Goal: Check status: Check status

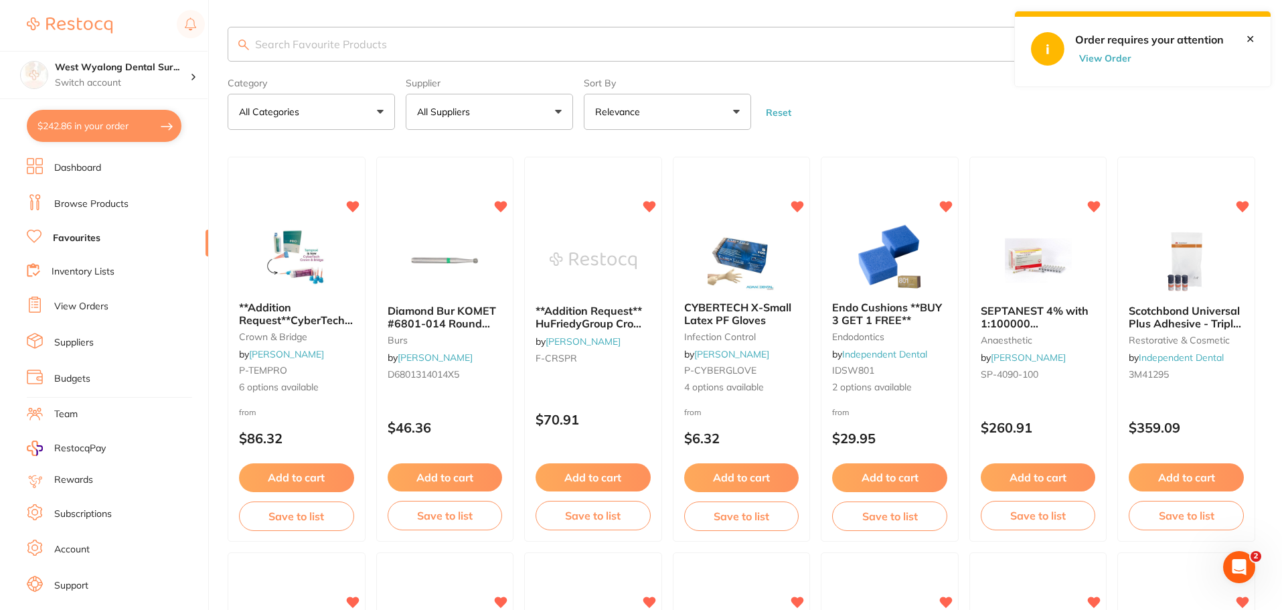
click at [74, 139] on button "$242.86 in your order" at bounding box center [104, 126] width 155 height 32
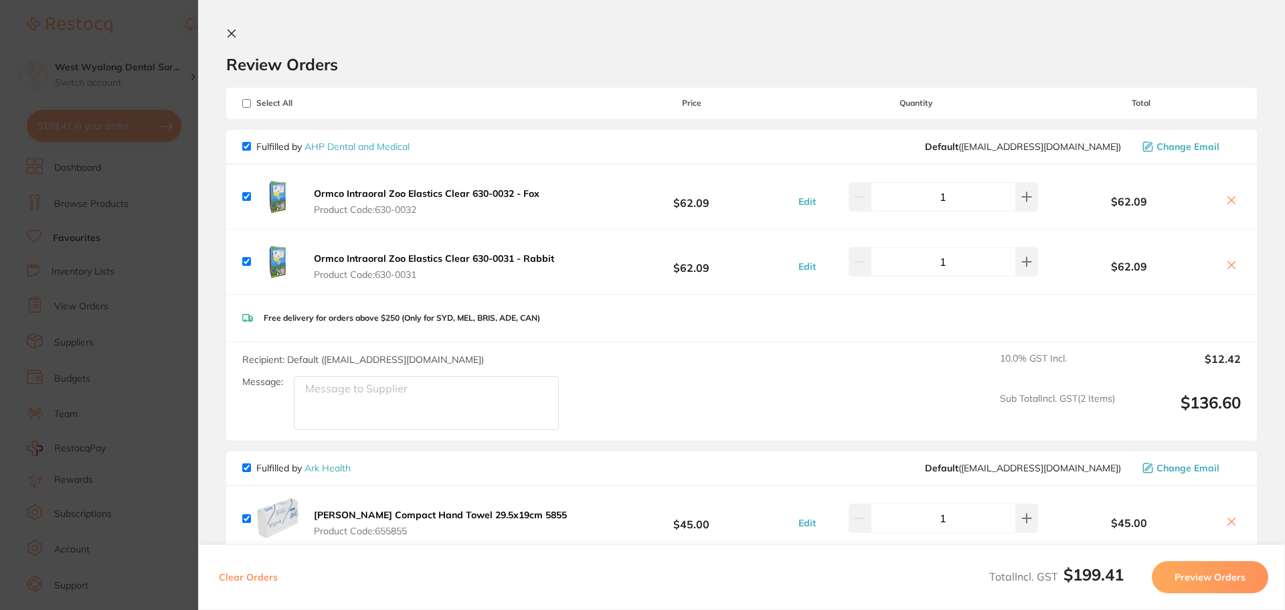
checkbox input "true"
click at [235, 35] on icon at bounding box center [231, 33] width 11 height 11
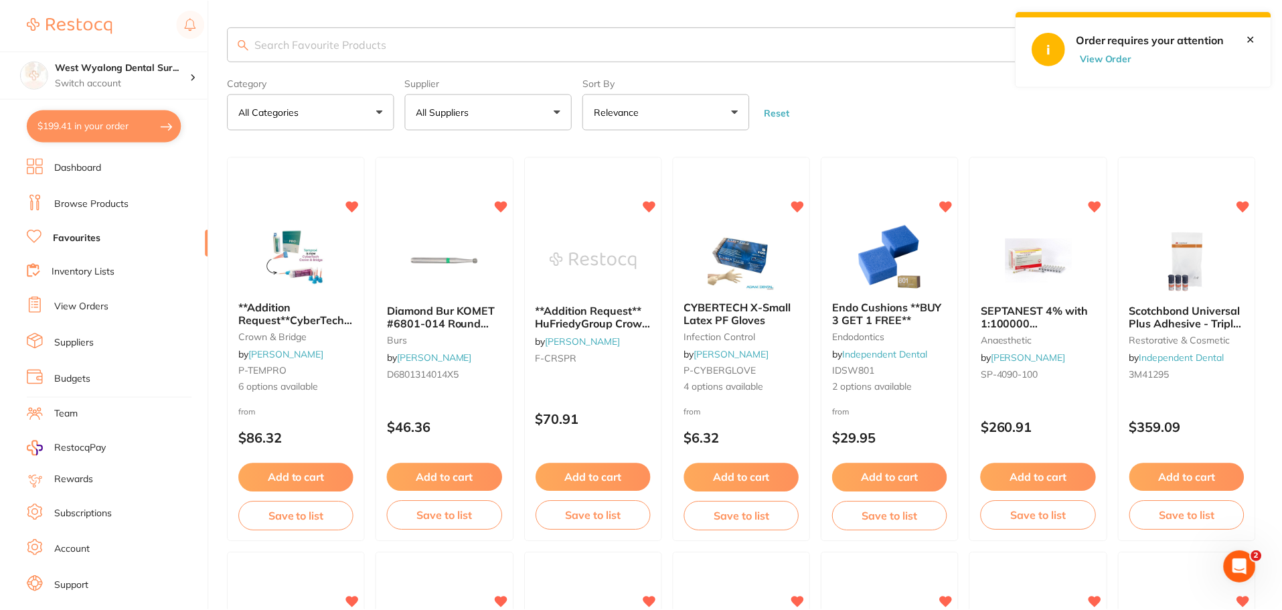
scroll to position [1, 0]
click at [90, 308] on link "View Orders" at bounding box center [81, 306] width 54 height 13
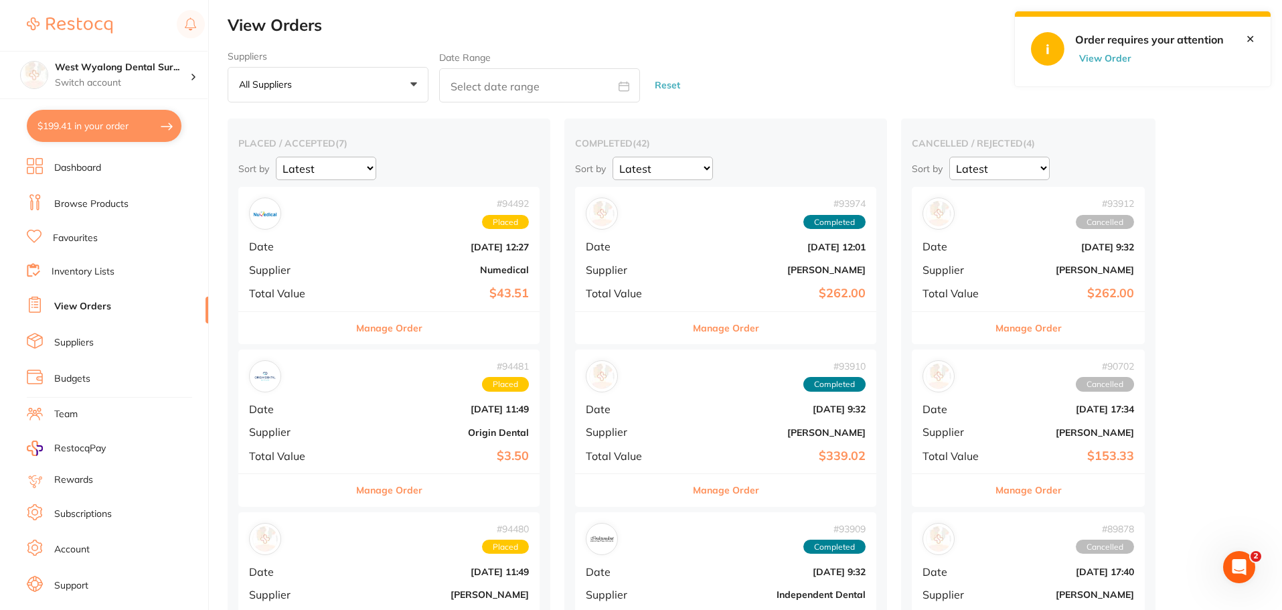
click at [400, 82] on button "All suppliers +0" at bounding box center [328, 85] width 201 height 36
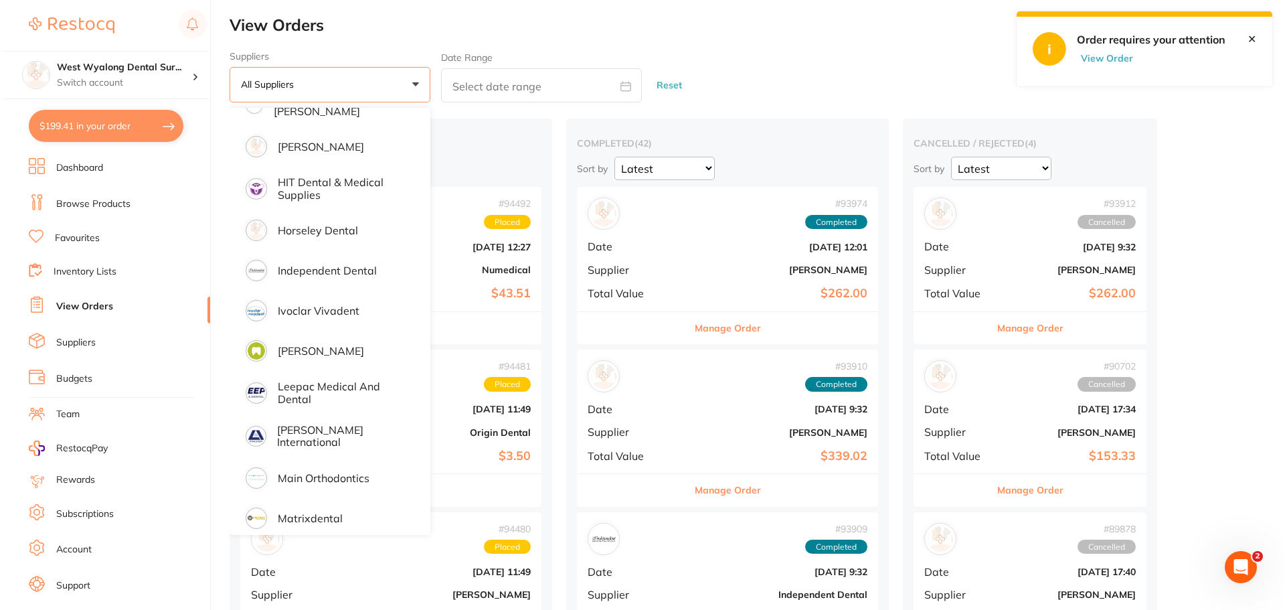
scroll to position [736, 0]
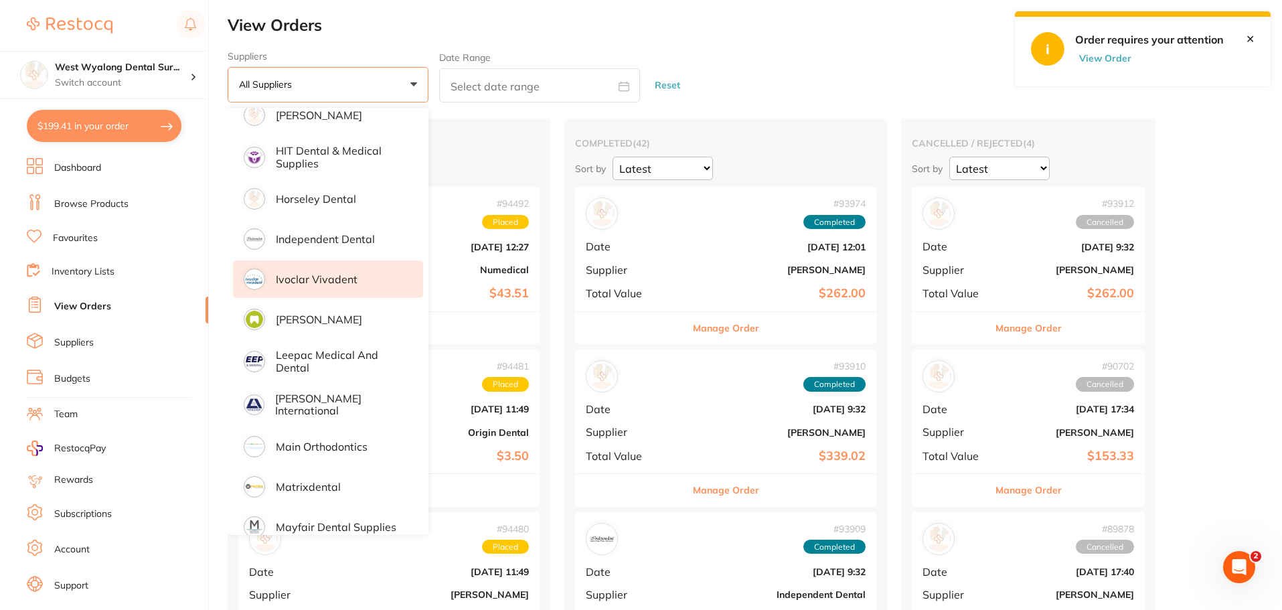
click at [317, 284] on p "Ivoclar Vivadent" at bounding box center [317, 279] width 82 height 12
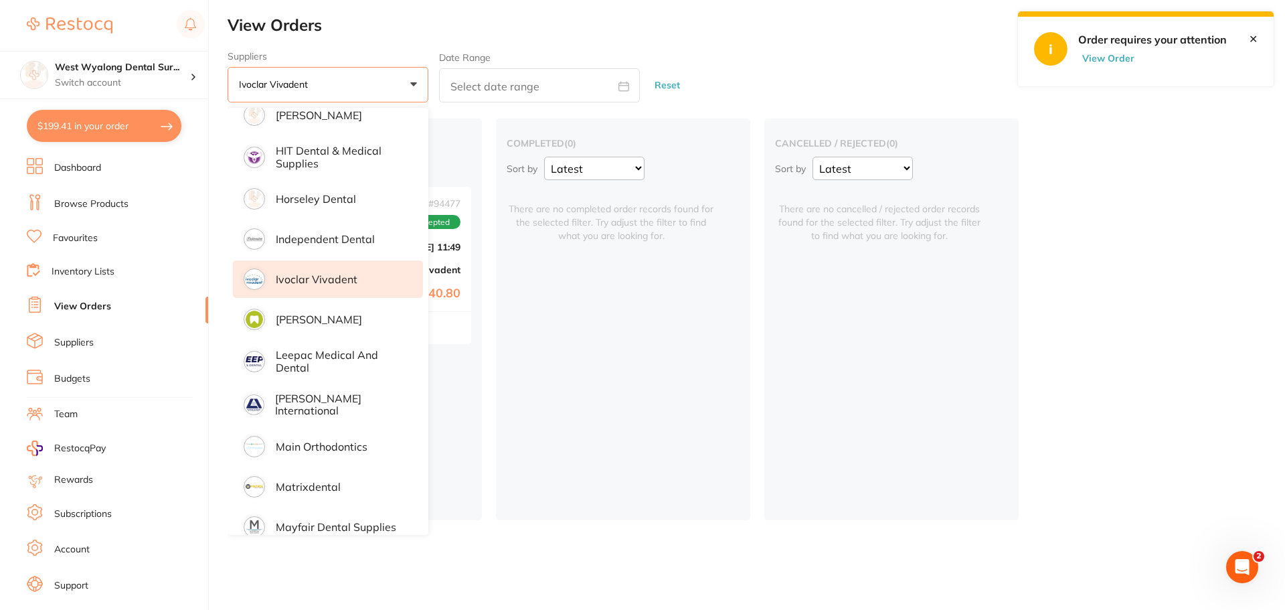
click at [416, 88] on button "Ivoclar Vivadent +0" at bounding box center [328, 85] width 201 height 36
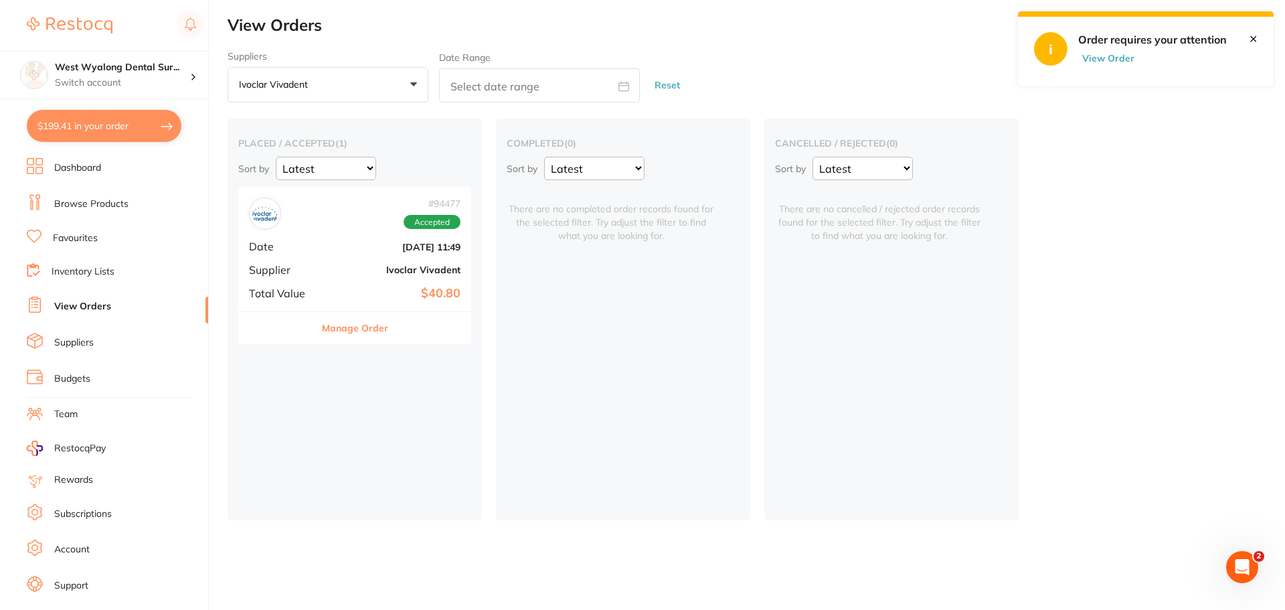
click at [369, 275] on b "Ivoclar Vivadent" at bounding box center [394, 269] width 134 height 11
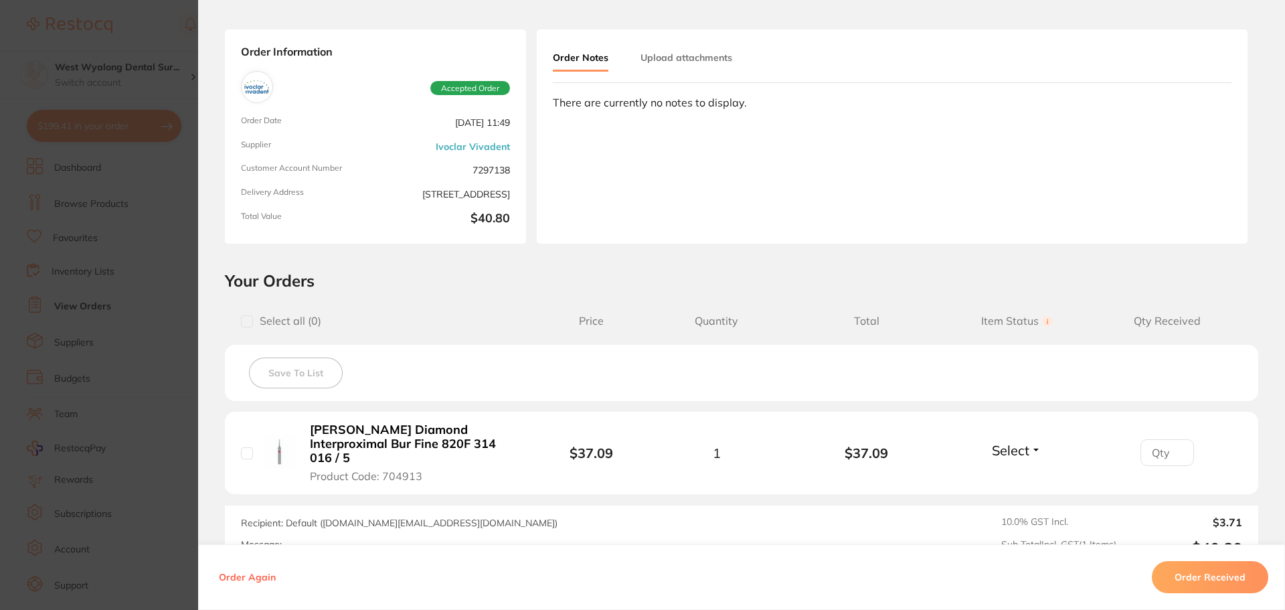
scroll to position [134, 0]
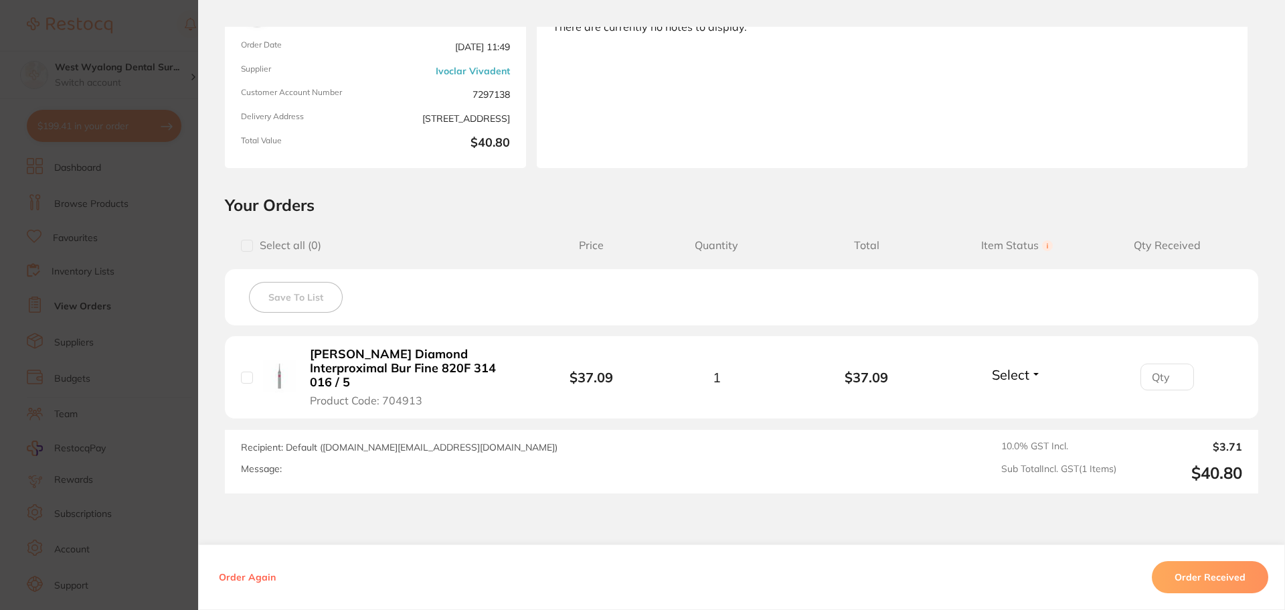
click at [392, 360] on b "[PERSON_NAME] Diamond Interproximal Bur Fine 820F 314 016 / 5" at bounding box center [413, 367] width 207 height 41
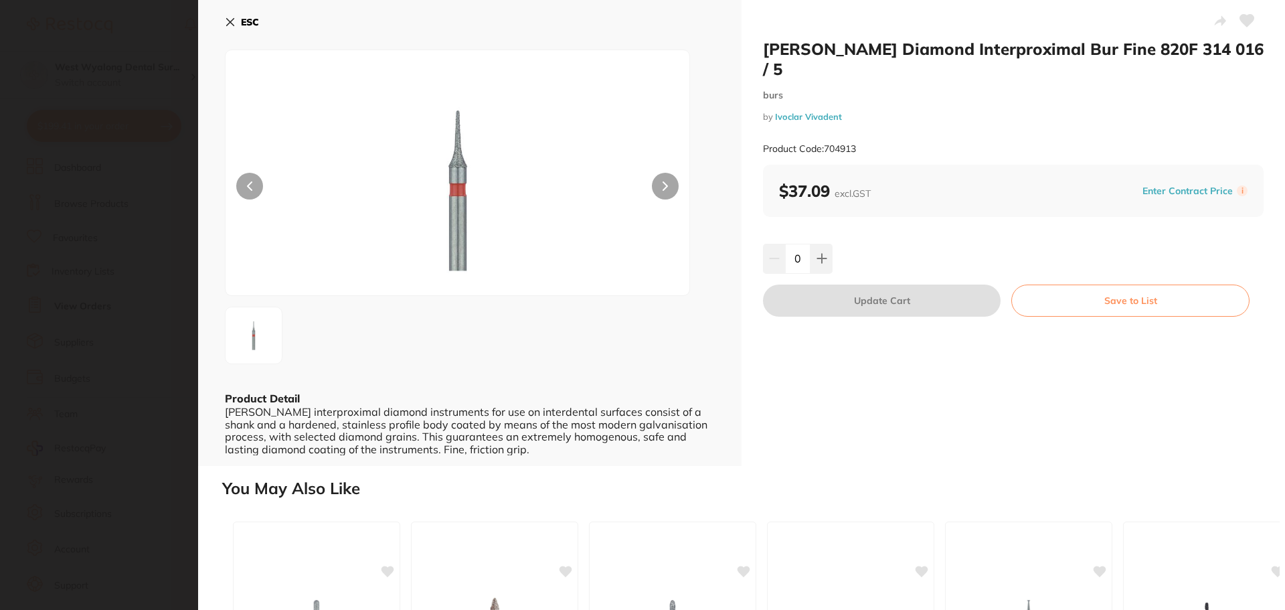
scroll to position [0, 0]
click at [228, 19] on icon at bounding box center [230, 22] width 7 height 7
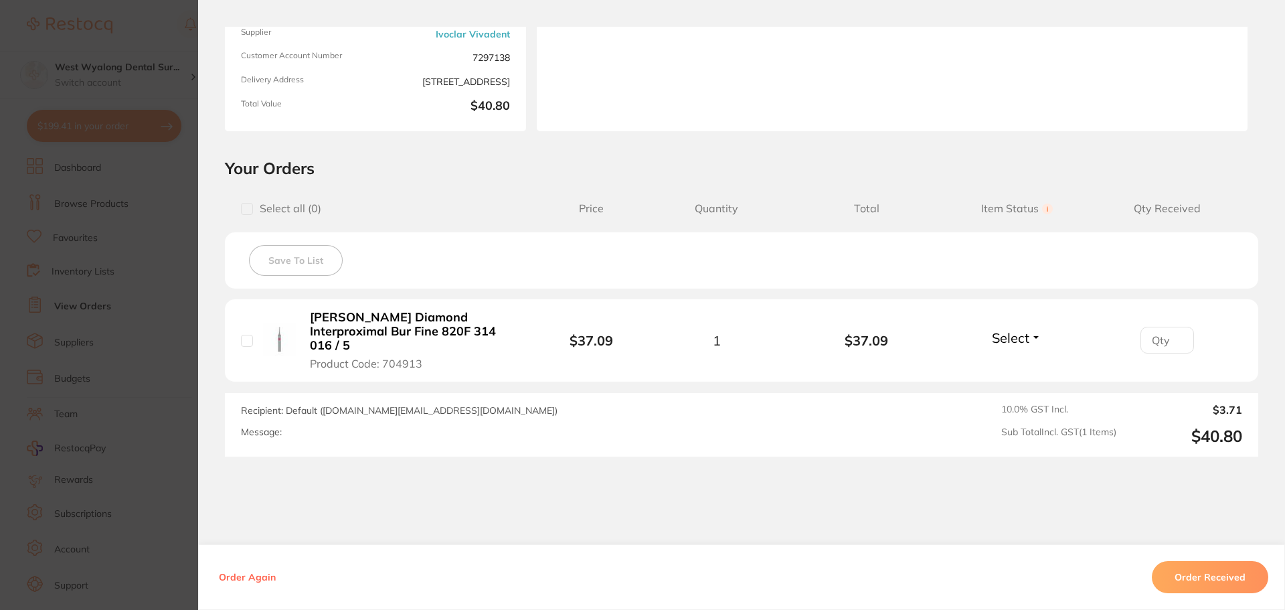
scroll to position [203, 0]
